Goal: Use online tool/utility: Utilize a website feature to perform a specific function

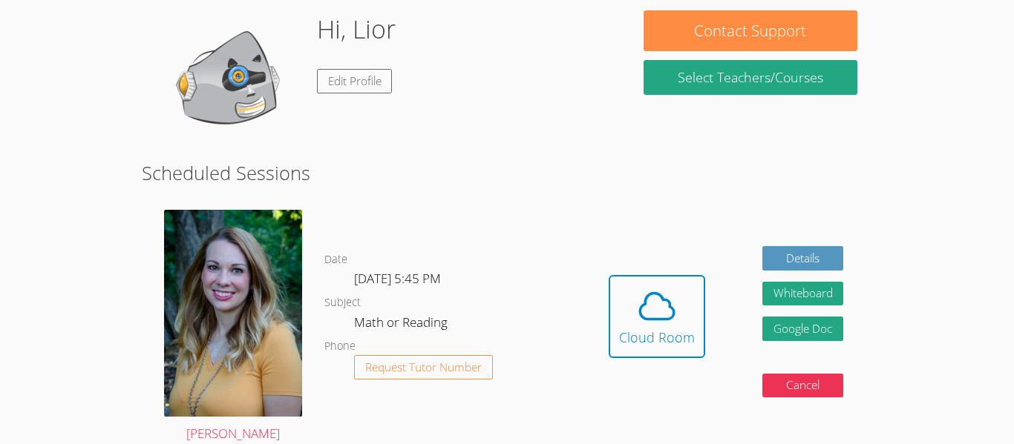
scroll to position [251, 0]
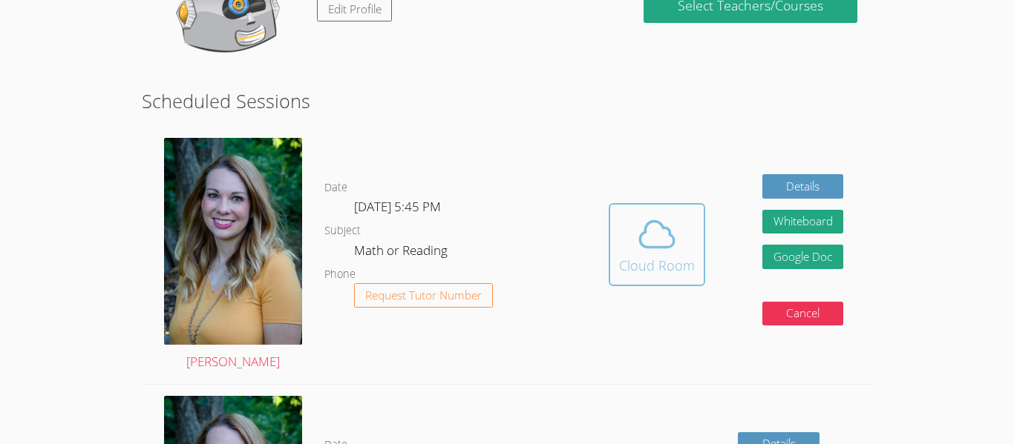
click at [658, 247] on icon at bounding box center [657, 234] width 34 height 26
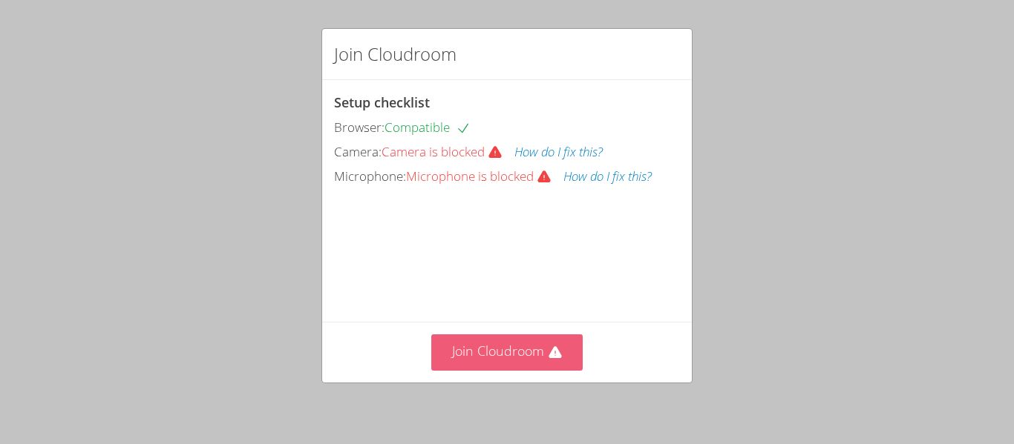
click at [506, 340] on button "Join Cloudroom" at bounding box center [507, 353] width 152 height 36
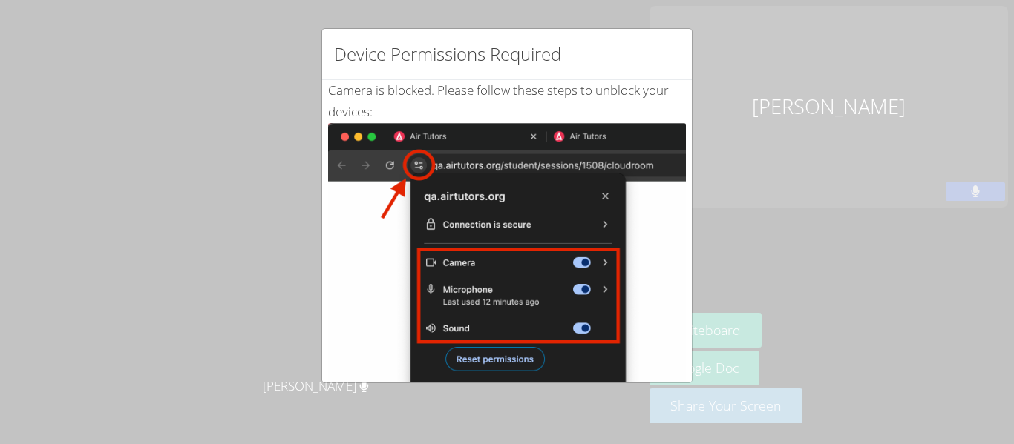
click at [436, 91] on div "Camera is blocked . Please follow these steps to unblock your devices: Click th…" at bounding box center [507, 359] width 358 height 559
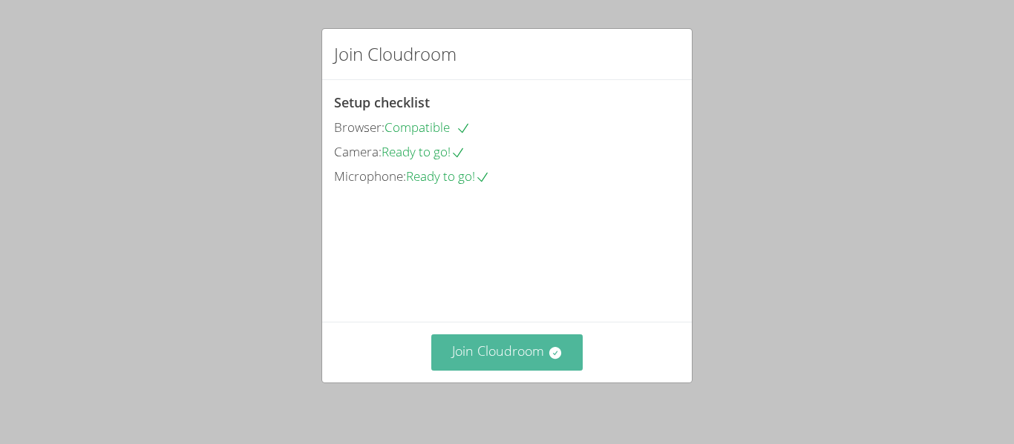
click at [532, 343] on button "Join Cloudroom" at bounding box center [507, 353] width 152 height 36
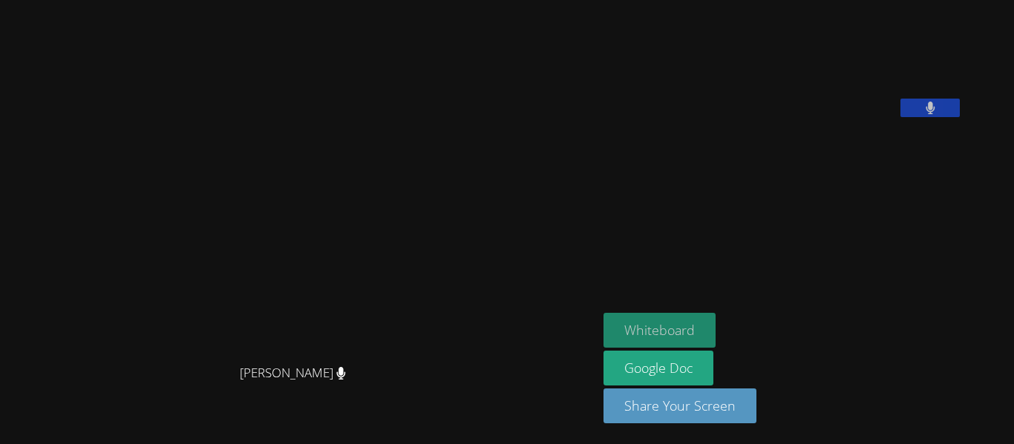
click at [680, 318] on button "Whiteboard" at bounding box center [659, 330] width 112 height 35
